Goal: Check status: Check status

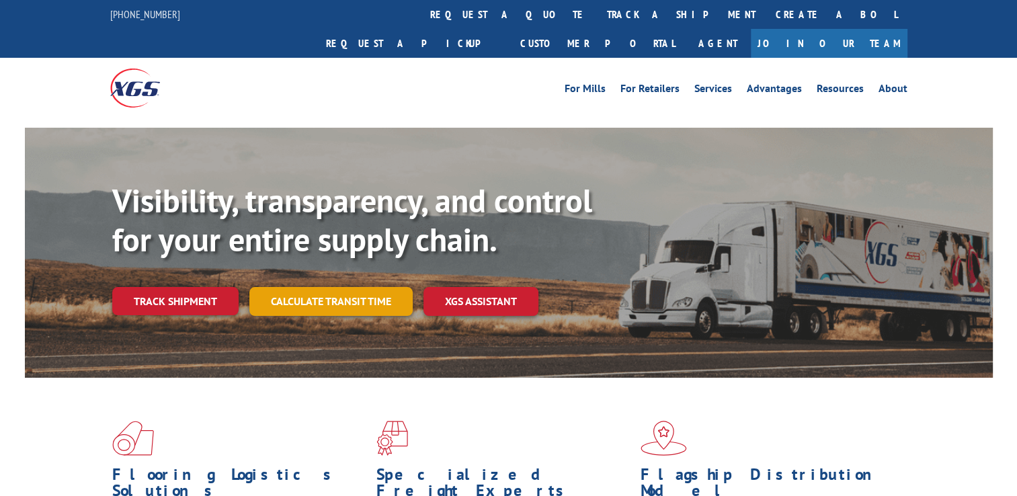
click at [387, 287] on link "Calculate transit time" at bounding box center [330, 301] width 163 height 29
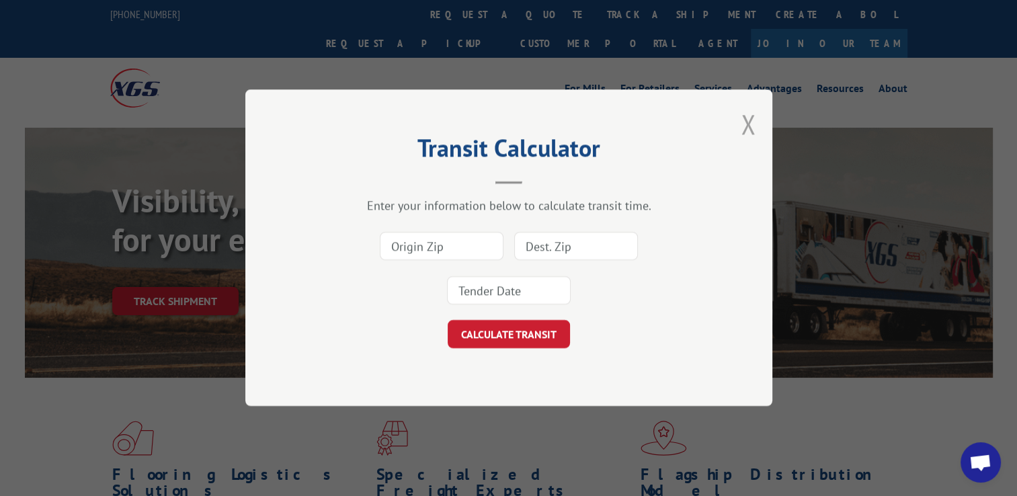
drag, startPoint x: 745, startPoint y: 129, endPoint x: 720, endPoint y: 163, distance: 41.4
click at [745, 130] on button "Close modal" at bounding box center [747, 124] width 15 height 36
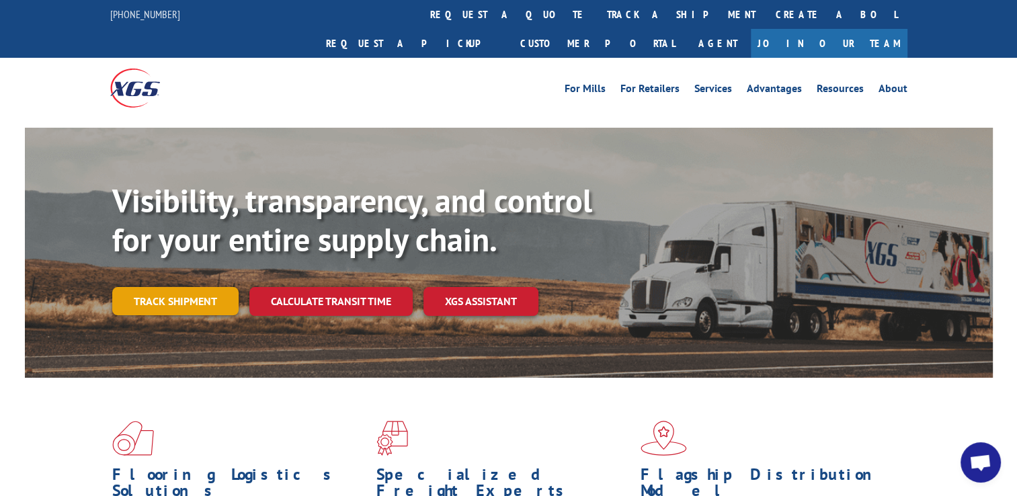
click at [219, 287] on link "Track shipment" at bounding box center [175, 301] width 126 height 28
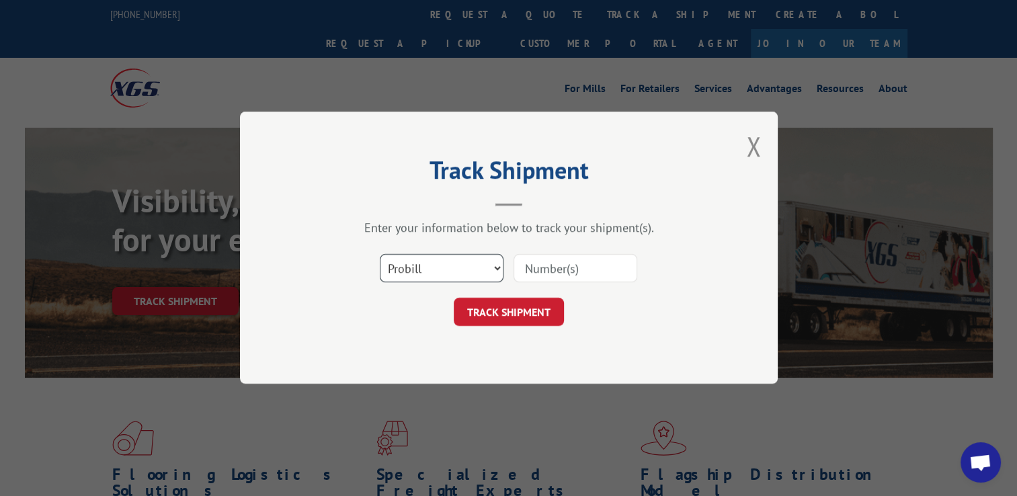
click at [453, 267] on select "Select category... Probill BOL PO" at bounding box center [442, 269] width 124 height 28
select select "bol"
click at [380, 255] on select "Select category... Probill BOL PO" at bounding box center [442, 269] width 124 height 28
click at [532, 265] on input at bounding box center [575, 269] width 124 height 28
paste input "7050435"
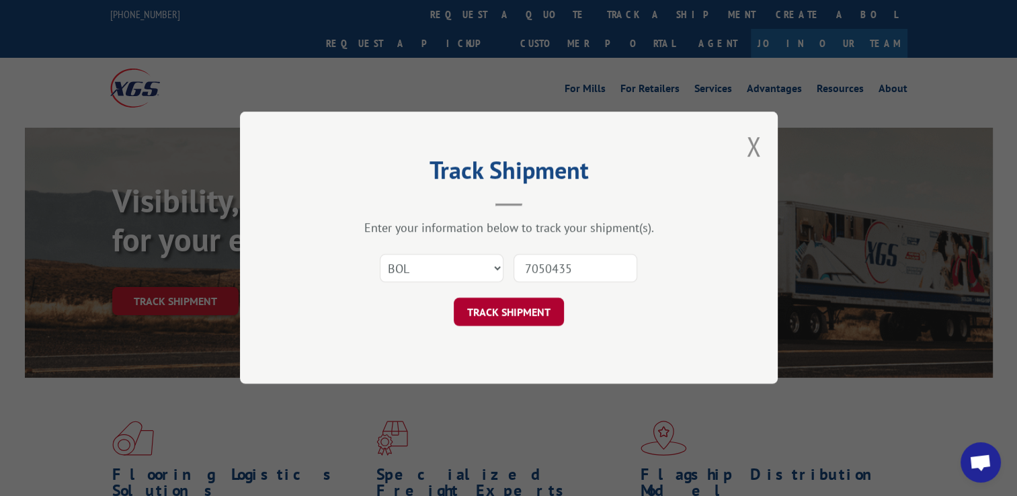
type input "7050435"
click at [509, 319] on button "TRACK SHIPMENT" at bounding box center [509, 312] width 110 height 28
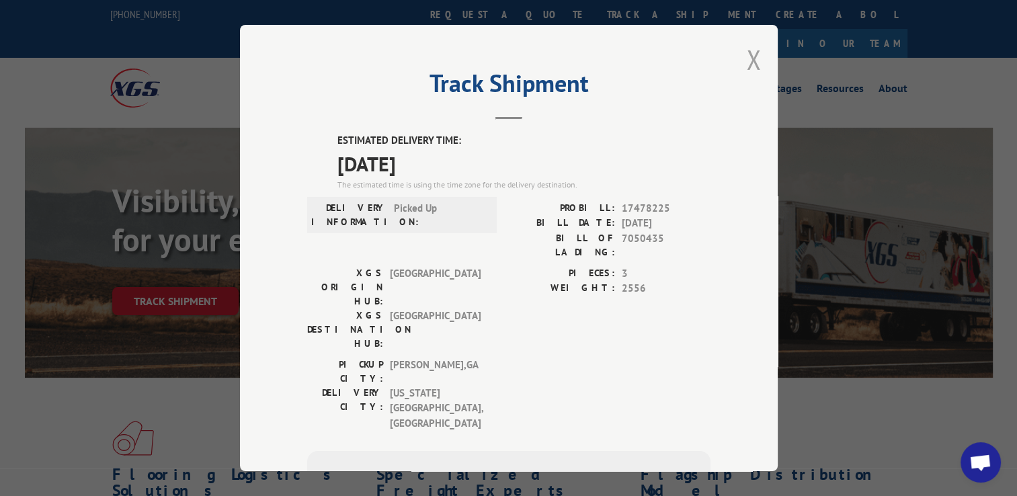
click at [750, 60] on button "Close modal" at bounding box center [753, 60] width 15 height 36
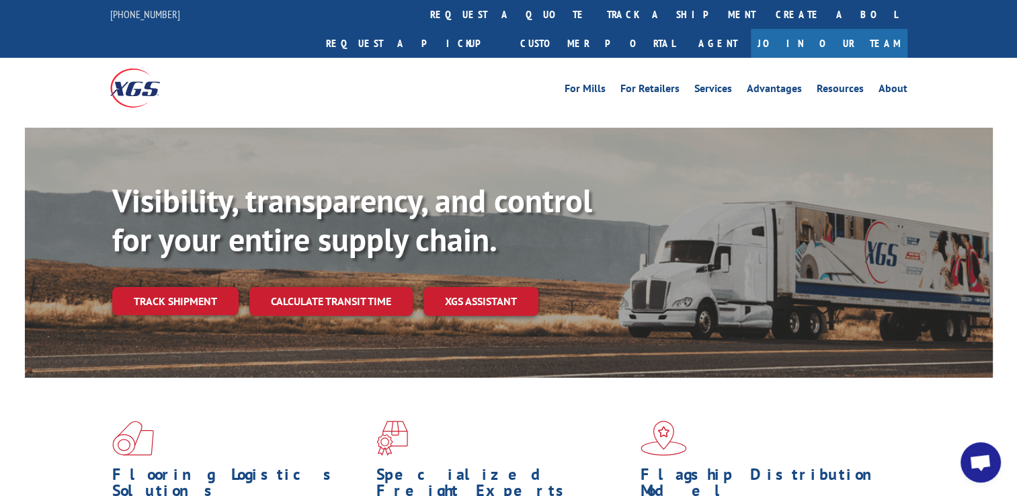
click at [689, 466] on h1 "Flagship Distribution Model" at bounding box center [767, 485] width 254 height 39
